Goal: Task Accomplishment & Management: Use online tool/utility

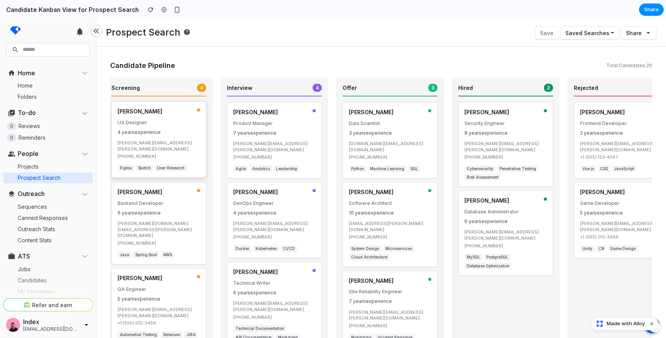
scroll to position [0, 144]
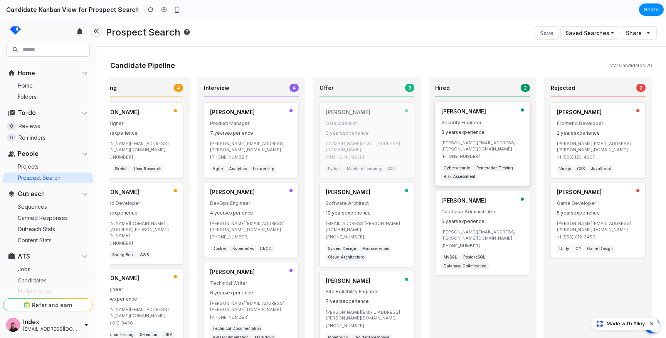
drag, startPoint x: 359, startPoint y: 129, endPoint x: 462, endPoint y: 131, distance: 103.7
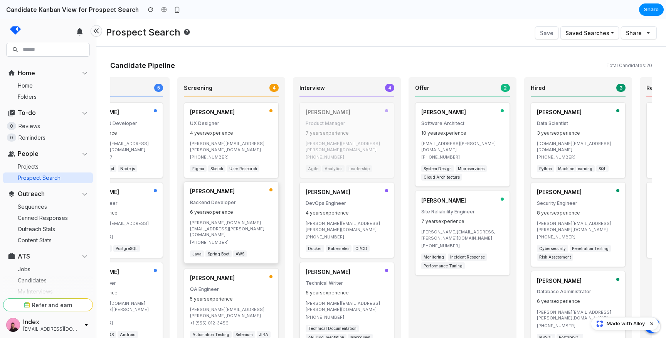
scroll to position [0, 48]
drag, startPoint x: 241, startPoint y: 131, endPoint x: 254, endPoint y: 217, distance: 87.3
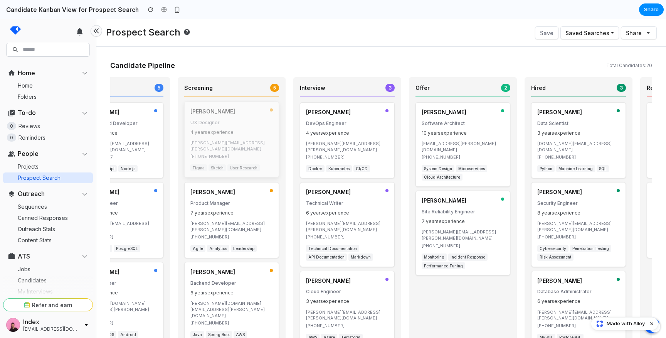
click at [245, 137] on div "Elena Rodriguez UX Designer 4 years experience elena.rodriguez@email.com +1 (55…" at bounding box center [231, 139] width 95 height 76
click at [247, 120] on p "UX Designer" at bounding box center [231, 122] width 82 height 7
click at [275, 87] on span "5" at bounding box center [274, 88] width 9 height 8
drag, startPoint x: 243, startPoint y: 131, endPoint x: 345, endPoint y: 134, distance: 101.4
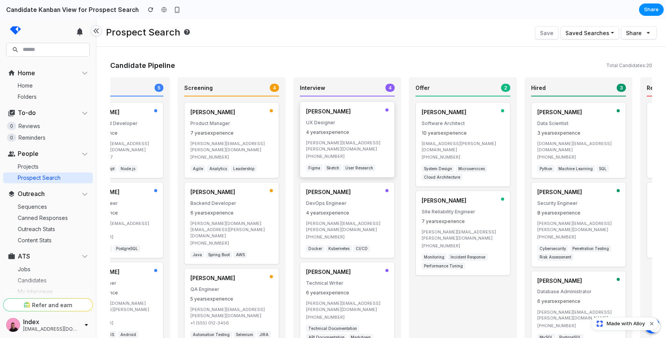
scroll to position [0, 55]
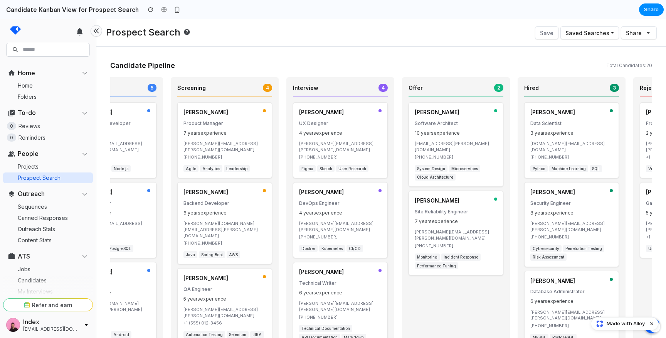
click at [397, 135] on div "Applied 5 Sarah Chen Senior Frontend Developer 5 years experience sarah.chen@em…" at bounding box center [381, 308] width 542 height 462
click at [388, 136] on div "Interview 4 Elena Rodriguez UX Designer 4 years experience elena.rodriguez@emai…" at bounding box center [340, 304] width 108 height 454
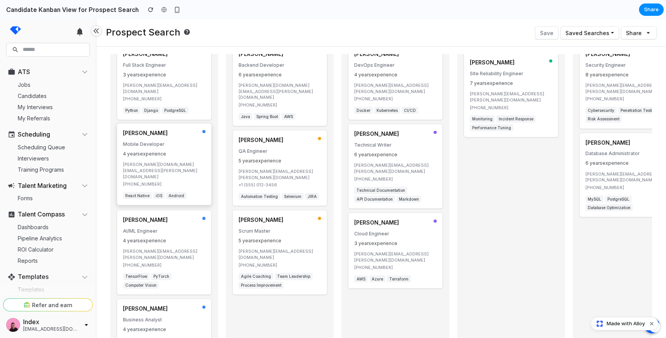
scroll to position [0, 0]
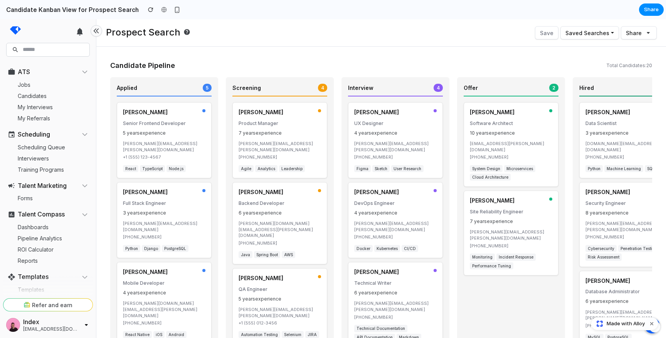
click at [454, 324] on span "Made with Alloy" at bounding box center [626, 323] width 38 height 8
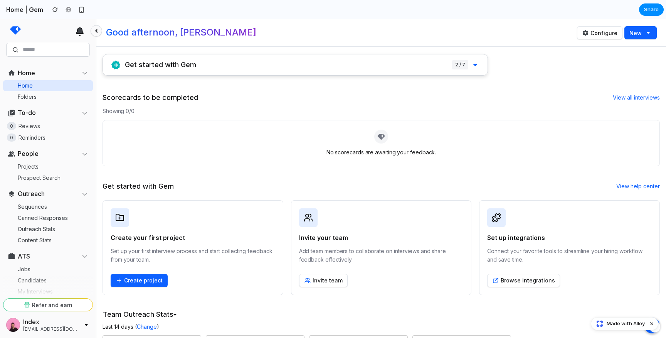
click at [323, 62] on div "Get started with Gem 2 / 7" at bounding box center [295, 64] width 385 height 21
click at [454, 63] on icon at bounding box center [475, 64] width 9 height 9
click at [454, 65] on icon at bounding box center [475, 65] width 4 height 2
click at [183, 64] on h1 "Get started with Gem" at bounding box center [160, 65] width 71 height 8
click at [116, 68] on icon at bounding box center [115, 65] width 9 height 9
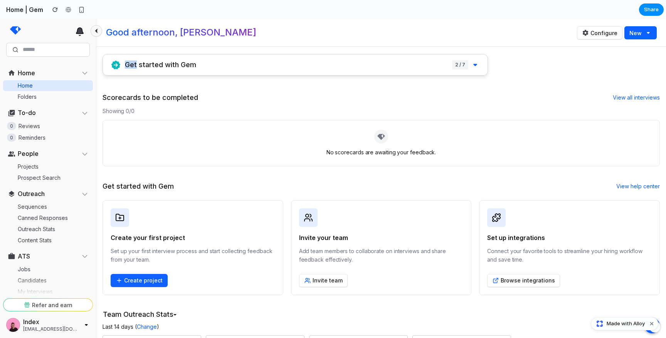
click at [116, 68] on icon at bounding box center [115, 65] width 9 height 9
click at [253, 74] on div "Get started with Gem 2 / 7" at bounding box center [295, 64] width 385 height 21
click at [454, 65] on icon at bounding box center [475, 65] width 4 height 2
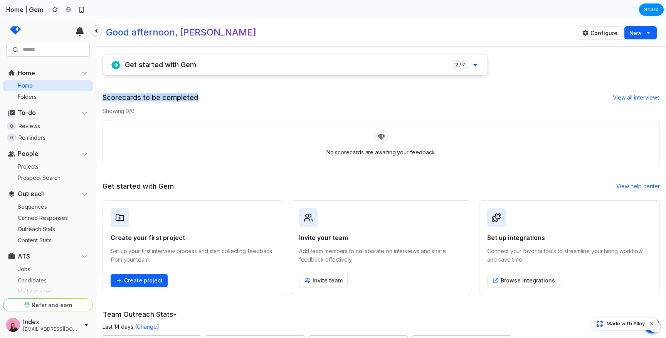
click at [454, 65] on icon at bounding box center [475, 65] width 4 height 2
click at [454, 99] on div "Scorecards to be completed View all interviews" at bounding box center [381, 97] width 557 height 15
click at [454, 35] on button "Configure" at bounding box center [599, 32] width 45 height 13
click at [146, 27] on span "Good afternoon, [PERSON_NAME]" at bounding box center [181, 32] width 150 height 11
